Goal: Task Accomplishment & Management: Manage account settings

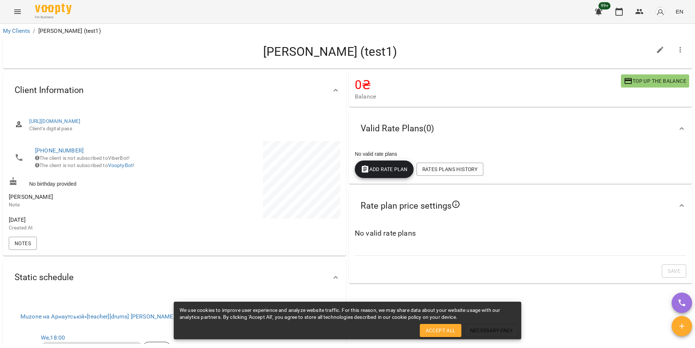
scroll to position [8, 0]
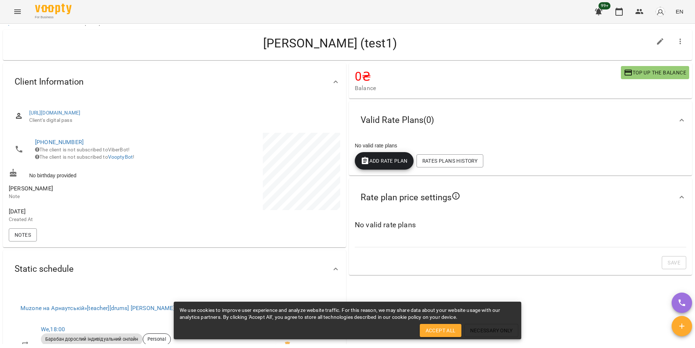
click at [682, 323] on icon "button" at bounding box center [681, 326] width 9 height 9
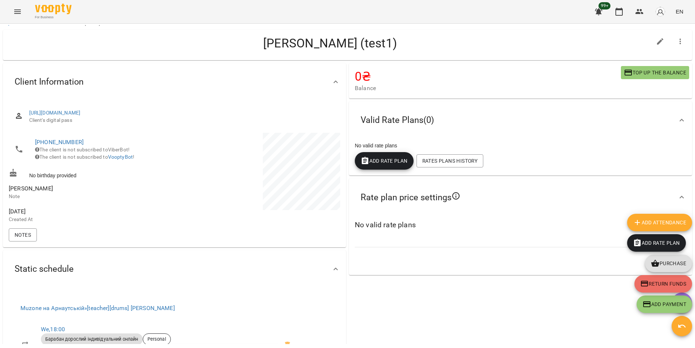
click at [393, 163] on span "Add Rate plan" at bounding box center [383, 160] width 47 height 9
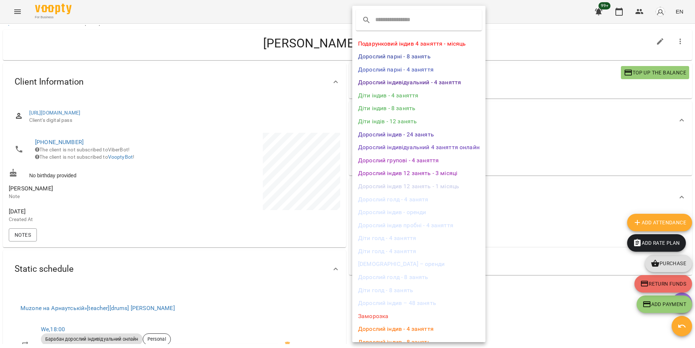
click at [421, 71] on li "Дорослий парні - 4 заняття" at bounding box center [418, 69] width 133 height 13
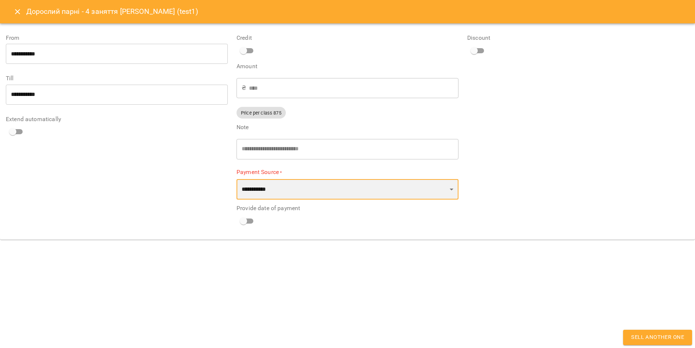
select select "****"
click option "****" at bounding box center [0, 0] width 0 height 0
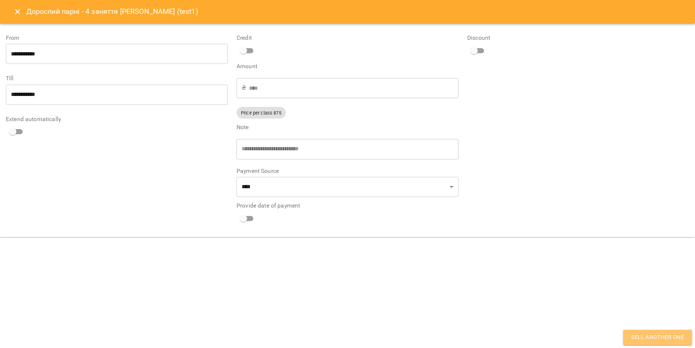
click at [649, 330] on button "Sell another one" at bounding box center [657, 337] width 69 height 15
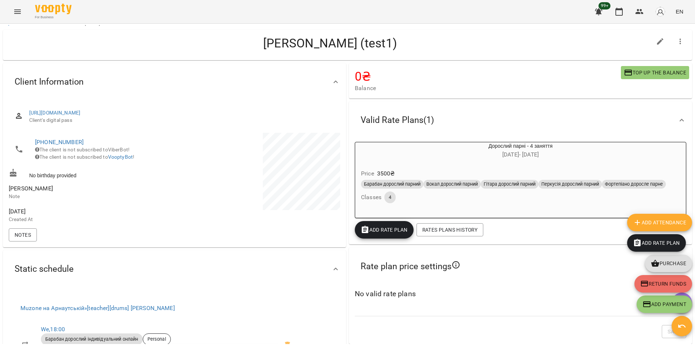
click at [652, 243] on span "Add Rate plan" at bounding box center [656, 243] width 47 height 9
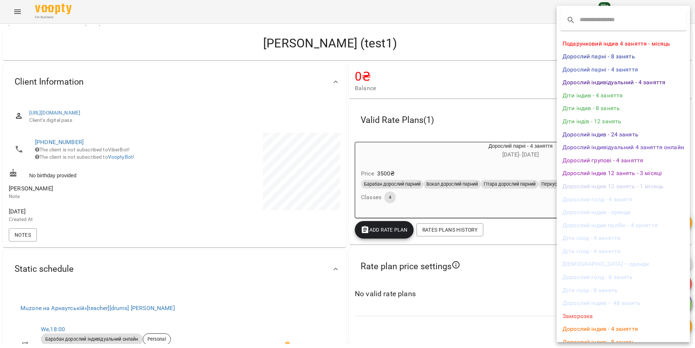
click at [607, 149] on li "Дорослий індивідуальний 4 заняття онлайн" at bounding box center [622, 147] width 133 height 13
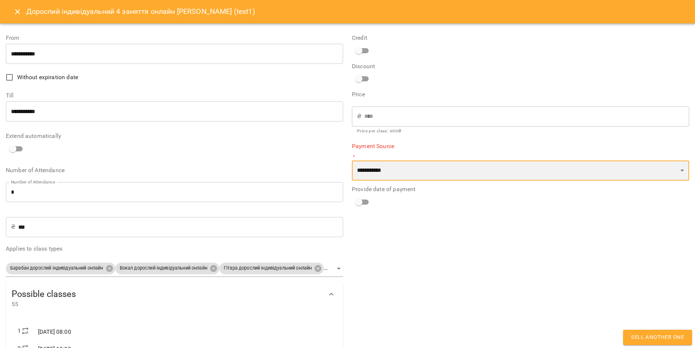
select select "****"
click option "****" at bounding box center [0, 0] width 0 height 0
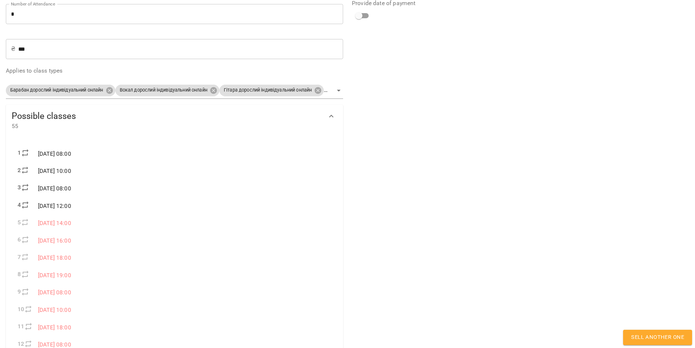
scroll to position [298, 0]
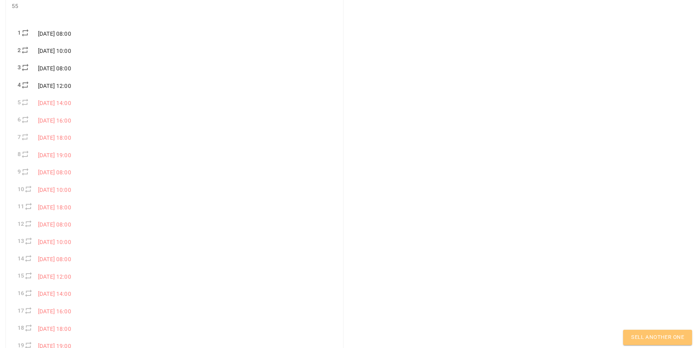
click at [650, 343] on button "Sell another one" at bounding box center [657, 337] width 69 height 15
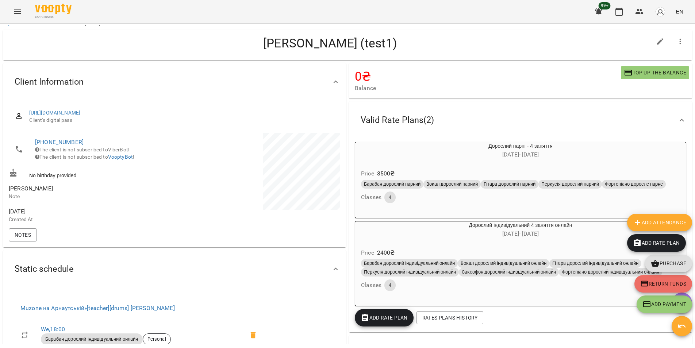
scroll to position [69, 0]
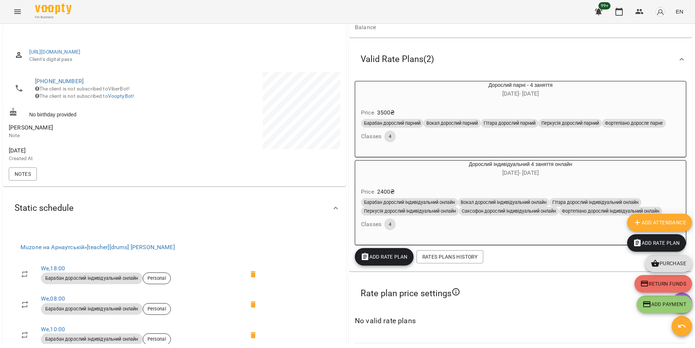
click at [584, 98] on h6 "[DATE] - [DATE]" at bounding box center [520, 94] width 330 height 10
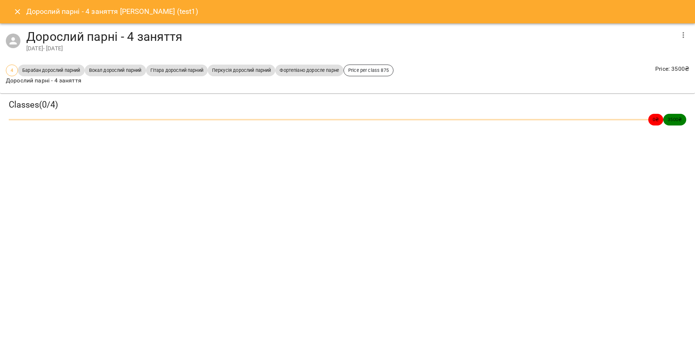
click at [680, 32] on icon "button" at bounding box center [682, 35] width 9 height 9
click at [663, 71] on li "Delete" at bounding box center [651, 73] width 75 height 13
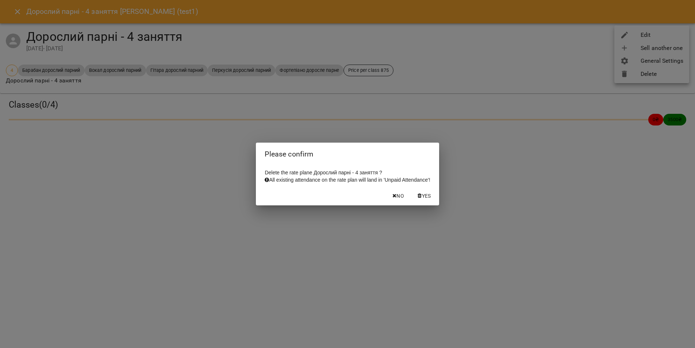
click at [431, 197] on span "Yes" at bounding box center [426, 196] width 9 height 9
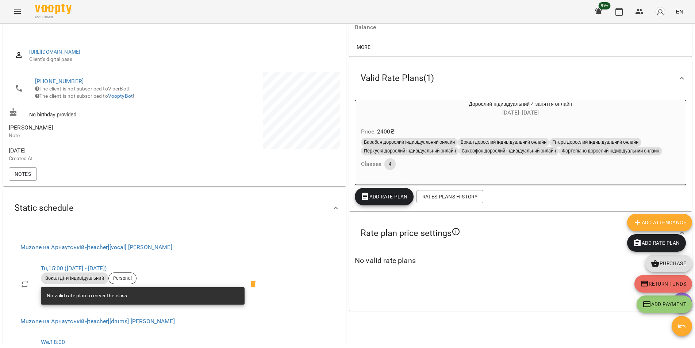
click at [654, 117] on h6 "[DATE] - [DATE]" at bounding box center [520, 113] width 330 height 10
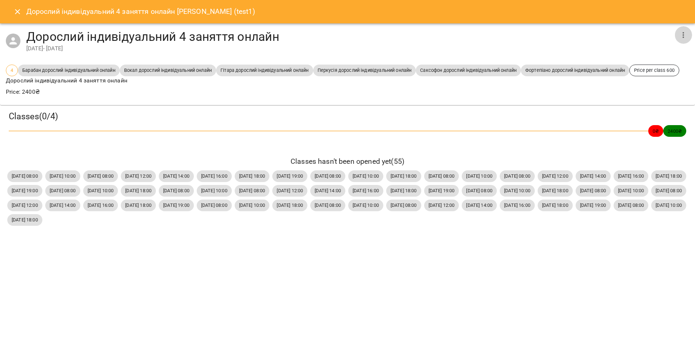
click at [684, 35] on icon "button" at bounding box center [682, 35] width 9 height 9
click at [662, 78] on li "Delete" at bounding box center [651, 73] width 75 height 13
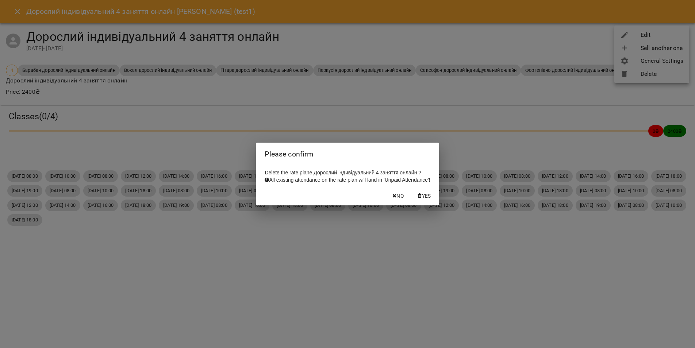
click at [431, 200] on span "Yes" at bounding box center [426, 196] width 9 height 9
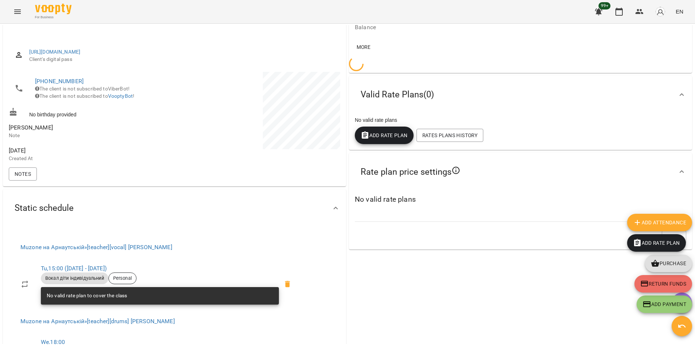
scroll to position [107, 0]
